Goal: Task Accomplishment & Management: Manage account settings

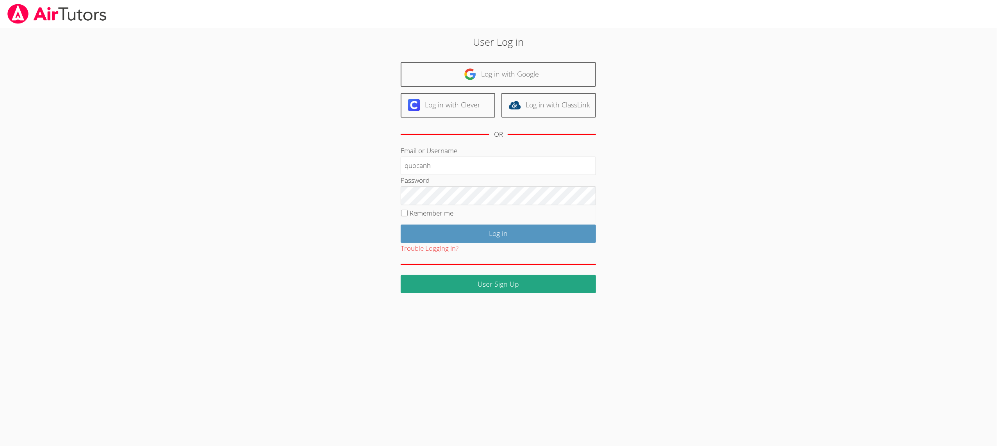
type input "quocanh"
click at [715, 175] on div "User Log in Log in with Google Log in with Clever Log in with ClassLink OR Emai…" at bounding box center [498, 163] width 539 height 259
click at [554, 236] on input "Log in" at bounding box center [498, 234] width 195 height 18
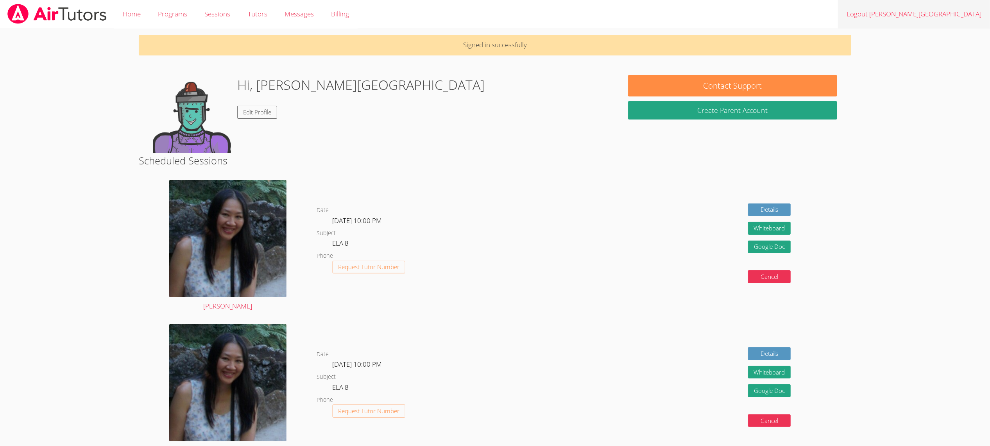
click at [935, 16] on link "Logout [PERSON_NAME][GEOGRAPHIC_DATA]" at bounding box center [914, 14] width 152 height 29
